Goal: Check status: Check status

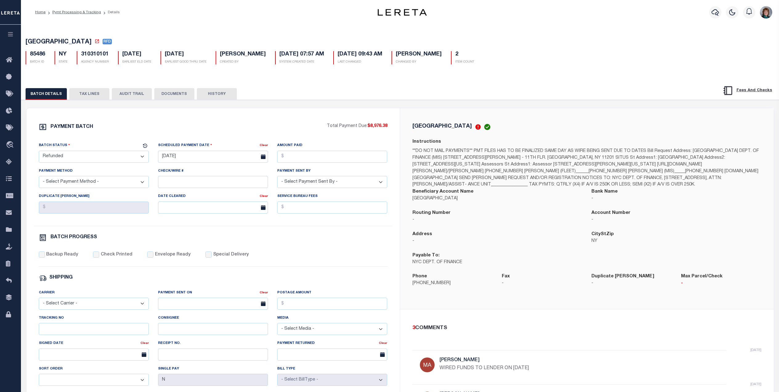
select select "RFD"
select select
click at [84, 92] on button "TAX LINES" at bounding box center [89, 94] width 40 height 12
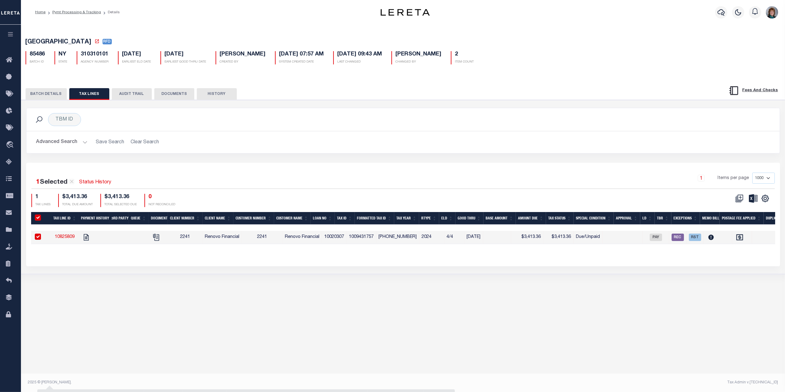
click at [54, 93] on button "BATCH DETAILS" at bounding box center [46, 94] width 41 height 12
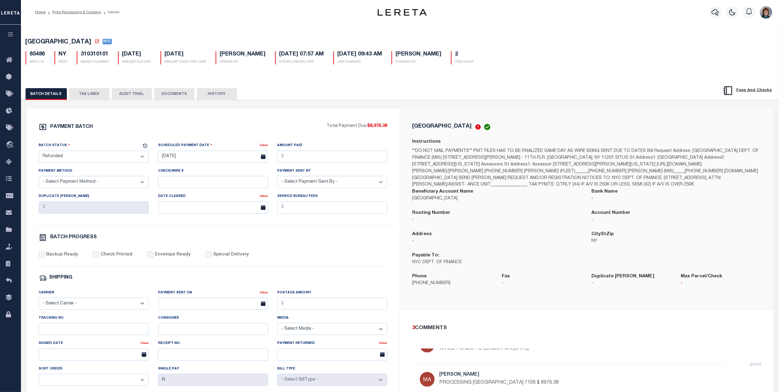
click at [123, 95] on button "AUDIT TRAIL" at bounding box center [132, 94] width 40 height 12
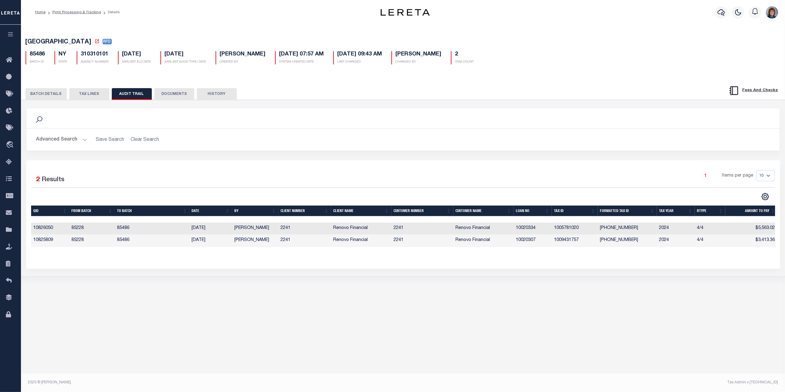
click at [84, 95] on button "TAX LINES" at bounding box center [89, 94] width 40 height 12
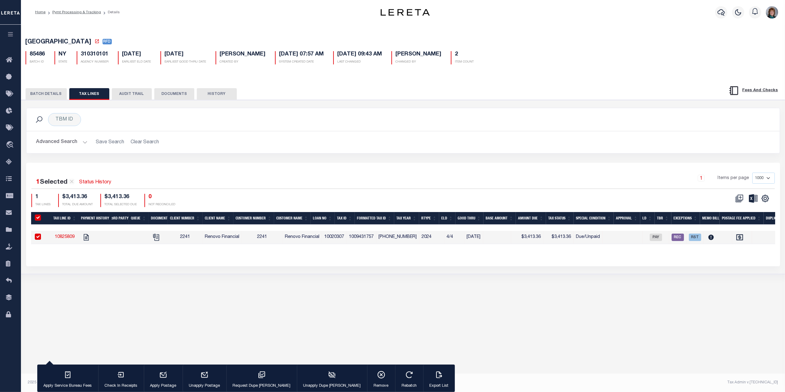
click at [48, 92] on button "BATCH DETAILS" at bounding box center [46, 94] width 41 height 12
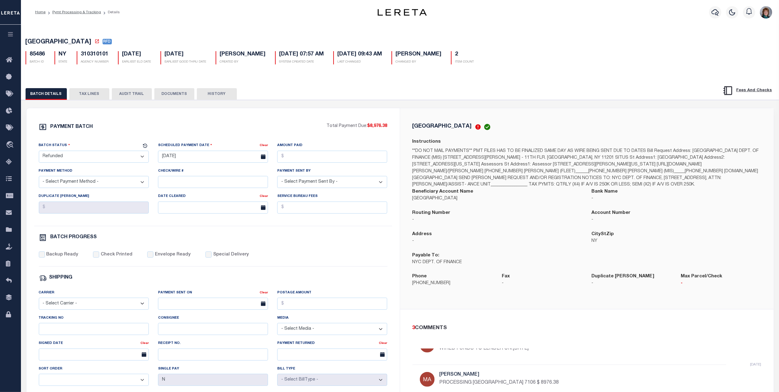
click at [177, 92] on button "DOCUMENTS" at bounding box center [174, 94] width 40 height 12
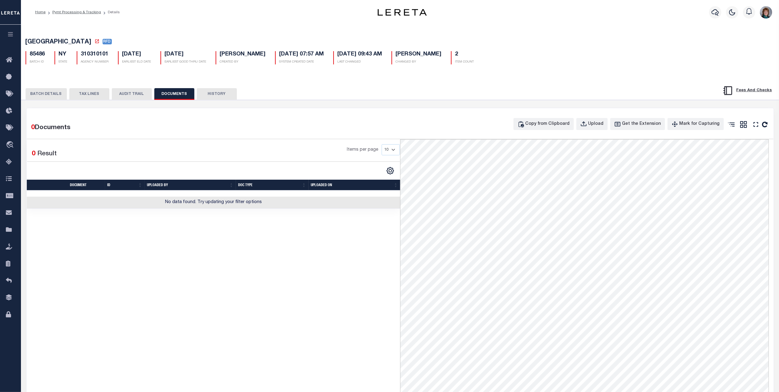
click at [205, 95] on button "HISTORY" at bounding box center [217, 94] width 40 height 12
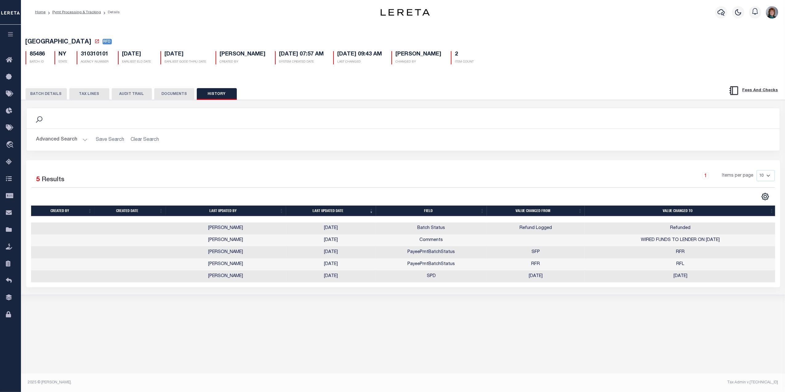
click at [82, 90] on button "TAX LINES" at bounding box center [89, 94] width 40 height 12
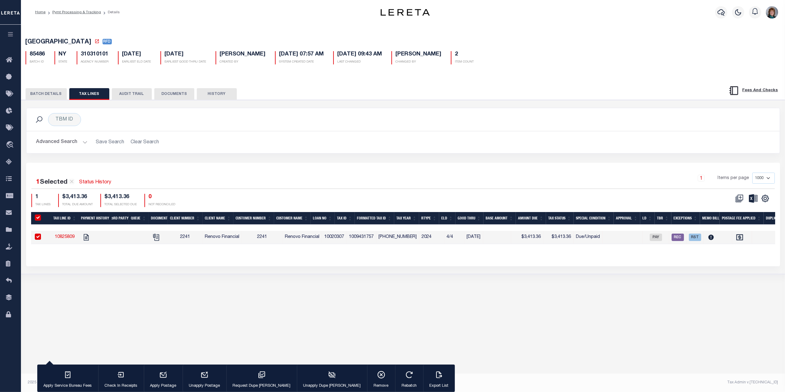
click at [39, 238] on input "checkbox" at bounding box center [38, 237] width 6 height 6
checkbox input "false"
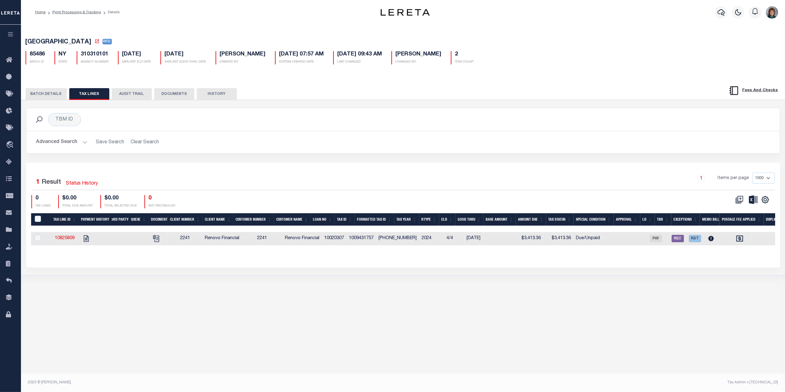
click at [85, 180] on div "1 Selected 1 Result Status History" at bounding box center [120, 181] width 179 height 17
click at [85, 185] on link "Status History" at bounding box center [82, 183] width 32 height 7
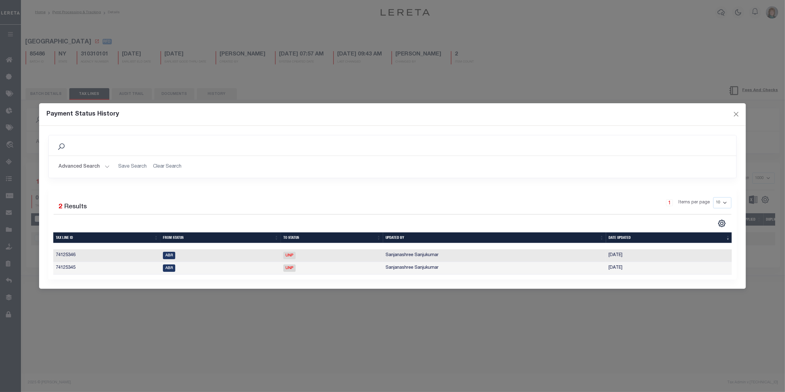
scroll to position [0, 1]
click at [735, 112] on button "Close" at bounding box center [736, 114] width 8 height 8
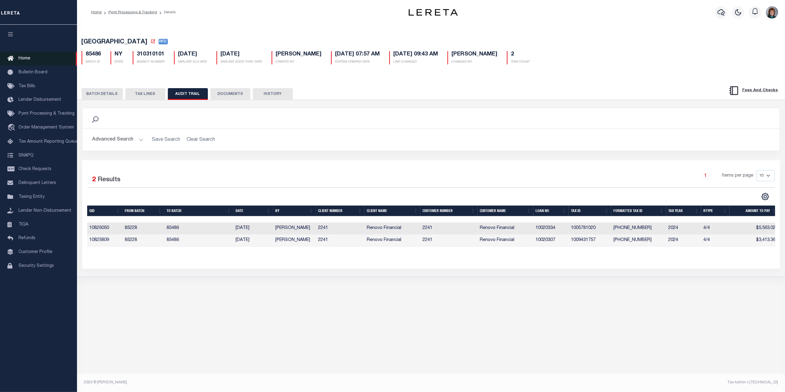
click at [31, 59] on link "Home" at bounding box center [38, 59] width 77 height 14
